Goal: Browse casually: Explore the website without a specific task or goal

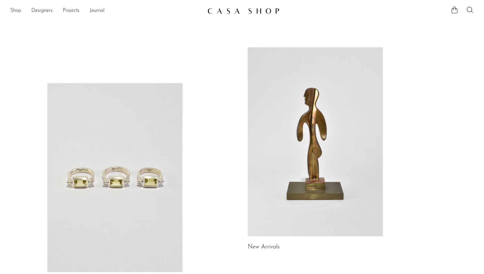
click at [19, 12] on link "Shop" at bounding box center [15, 11] width 11 height 8
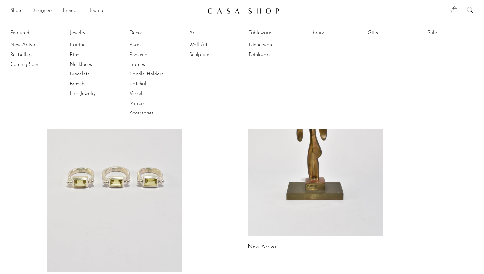
click at [83, 32] on link "Jewelry" at bounding box center [94, 32] width 48 height 7
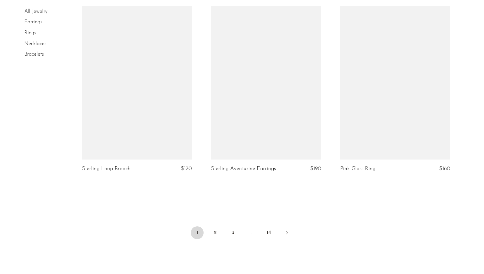
scroll to position [2071, 0]
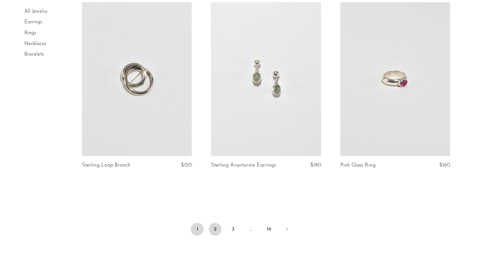
click at [216, 225] on link "2" at bounding box center [215, 229] width 13 height 13
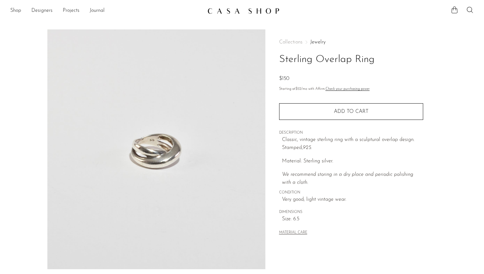
scroll to position [142, 0]
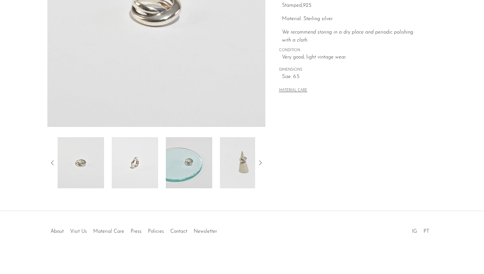
click at [182, 176] on img at bounding box center [189, 162] width 46 height 51
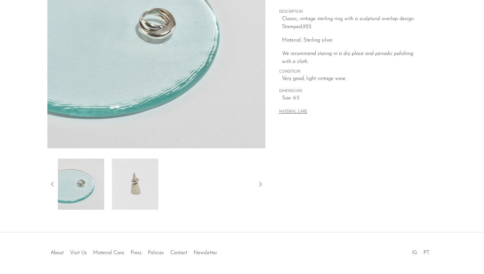
scroll to position [116, 0]
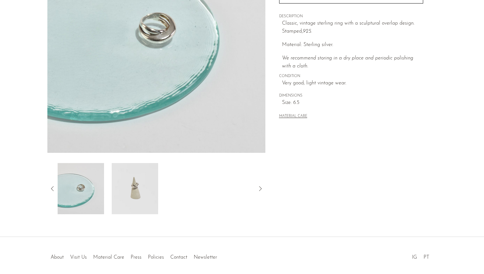
click at [140, 199] on img at bounding box center [135, 188] width 46 height 51
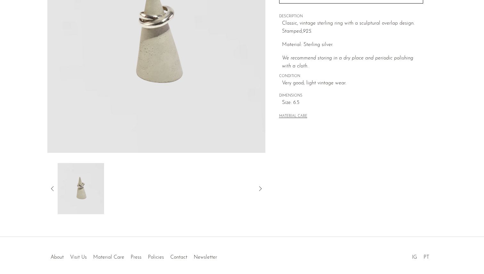
click at [157, 188] on div at bounding box center [156, 188] width 197 height 51
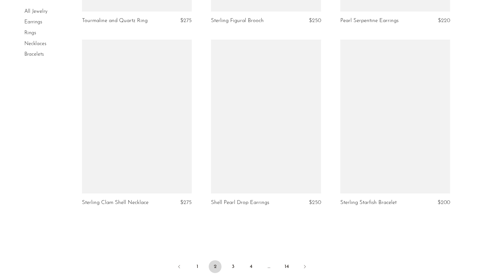
scroll to position [2065, 0]
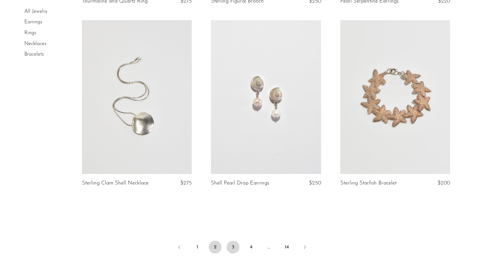
click at [231, 246] on link "3" at bounding box center [232, 247] width 13 height 13
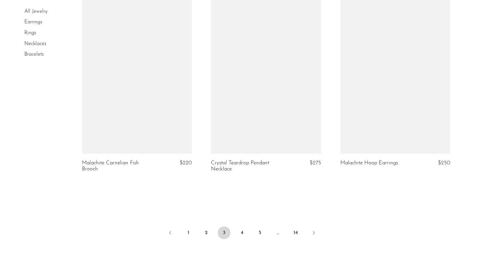
scroll to position [2097, 0]
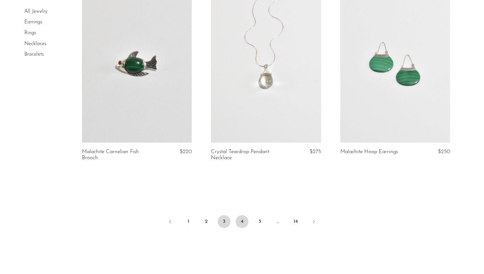
click at [244, 228] on link "4" at bounding box center [241, 221] width 13 height 13
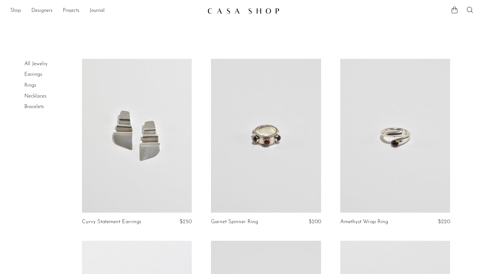
click at [13, 11] on link "Shop" at bounding box center [15, 11] width 11 height 8
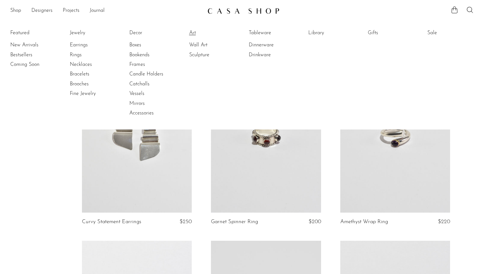
click at [193, 34] on link "Art" at bounding box center [213, 32] width 48 height 7
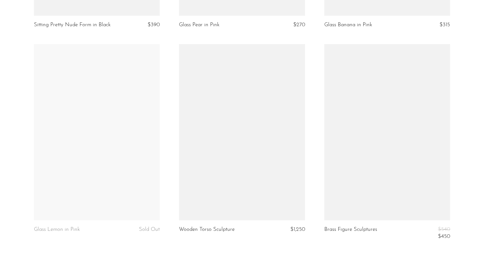
scroll to position [2414, 0]
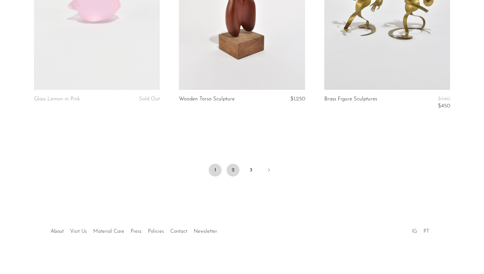
click at [231, 168] on link "2" at bounding box center [232, 170] width 13 height 13
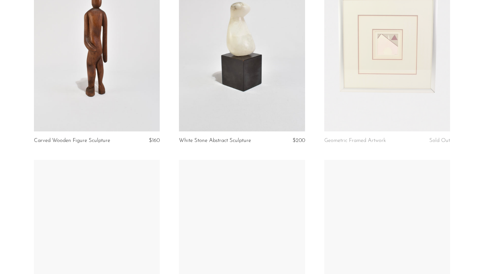
scroll to position [1560, 0]
